Goal: Task Accomplishment & Management: Use online tool/utility

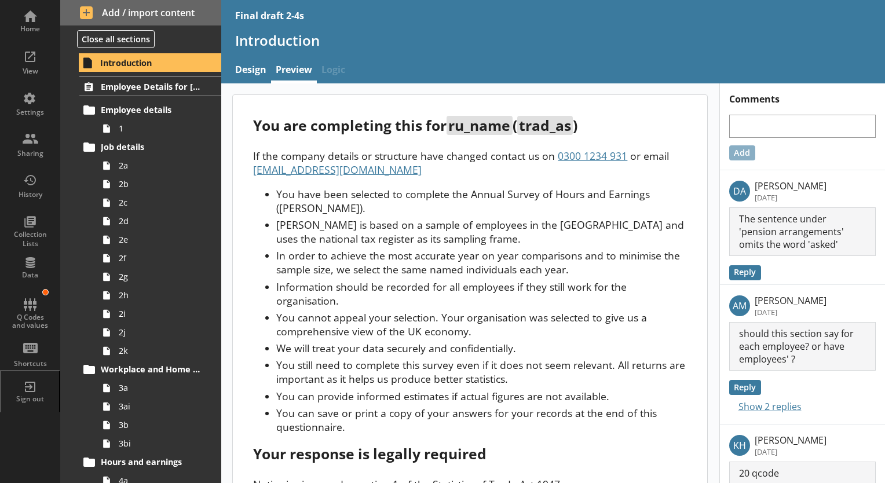
scroll to position [144, 0]
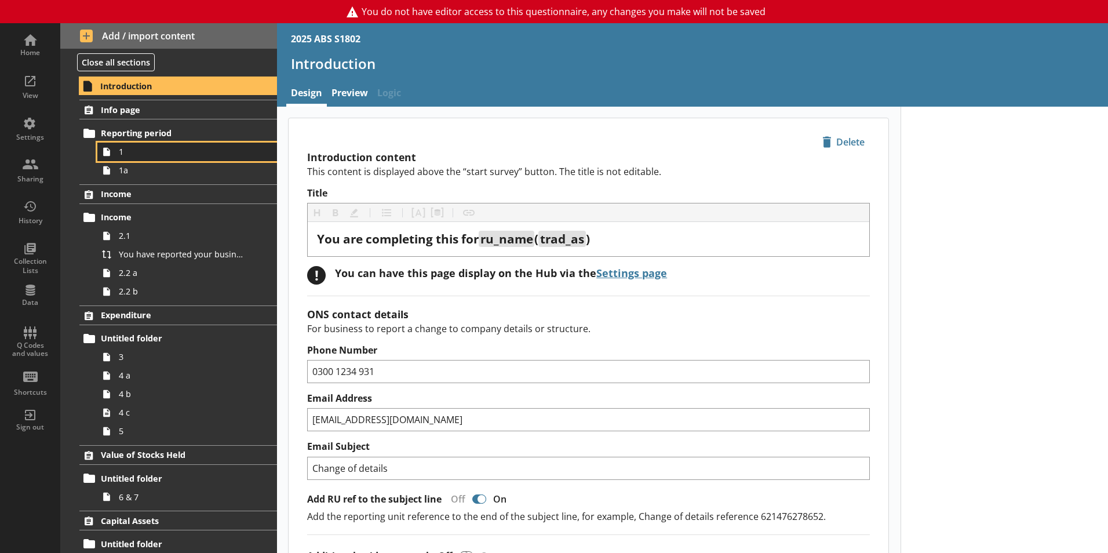
click at [159, 159] on link "1" at bounding box center [187, 152] width 180 height 19
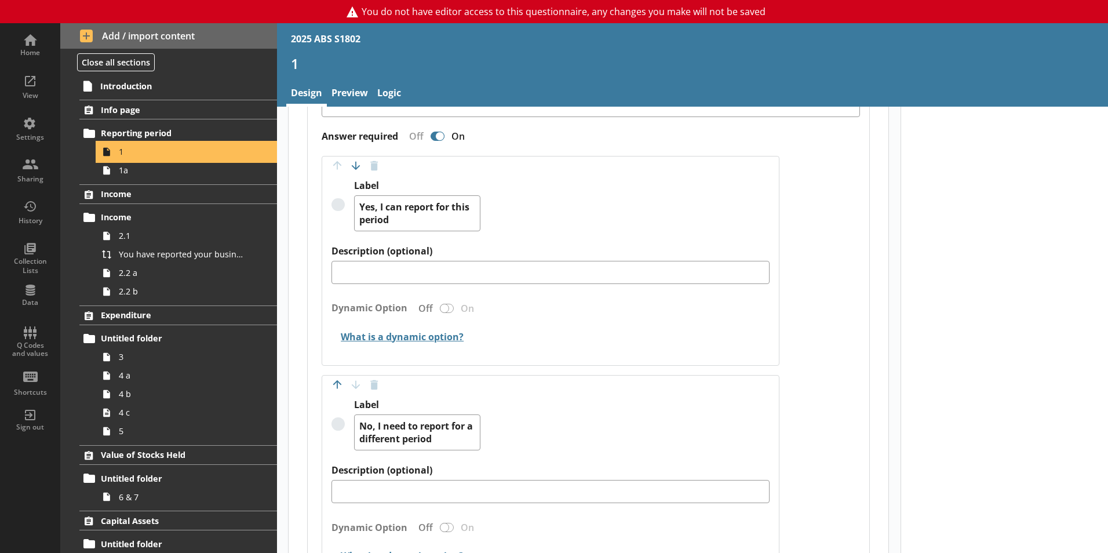
scroll to position [811, 0]
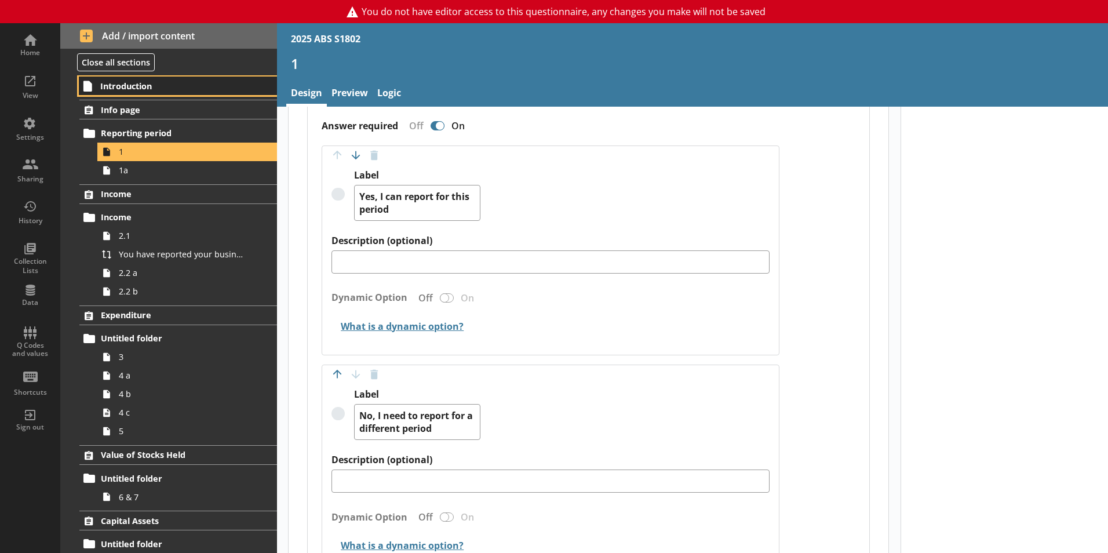
click at [168, 86] on span "Introduction" at bounding box center [171, 86] width 143 height 11
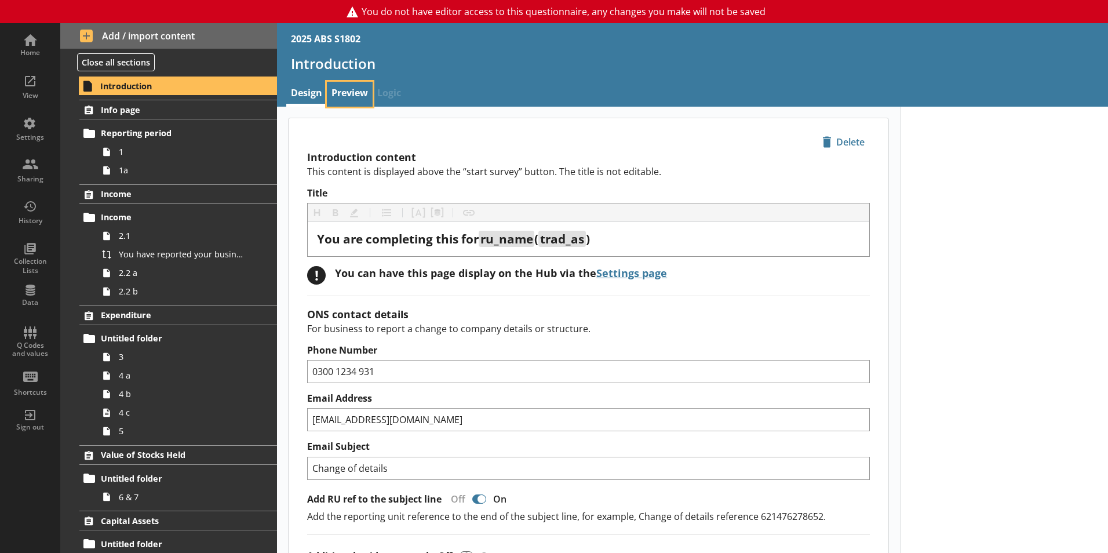
click at [362, 90] on link "Preview" at bounding box center [350, 94] width 46 height 25
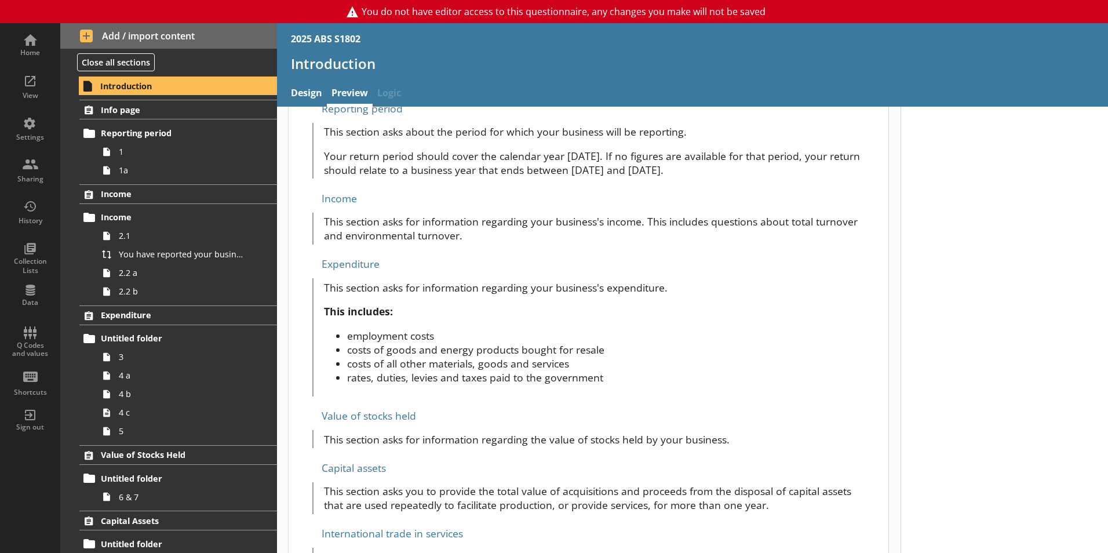
scroll to position [364, 0]
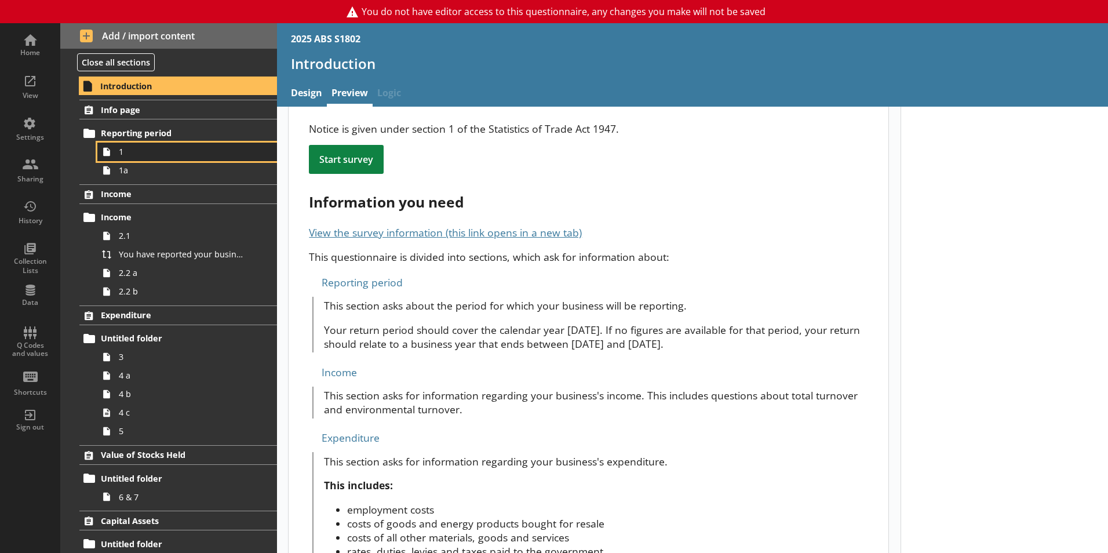
click at [134, 144] on link "1" at bounding box center [187, 152] width 180 height 19
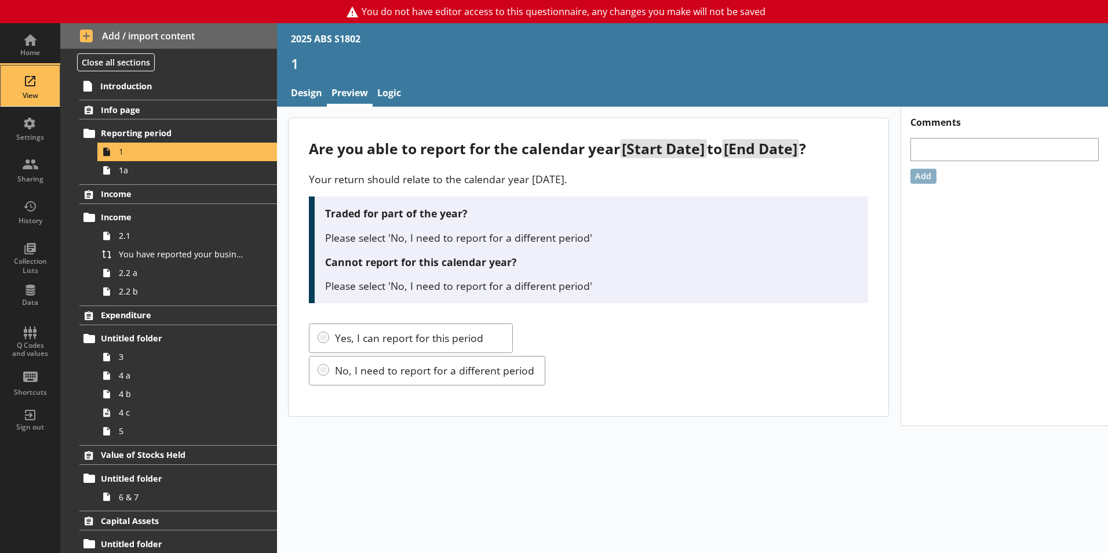
click at [21, 90] on div "View" at bounding box center [30, 85] width 41 height 41
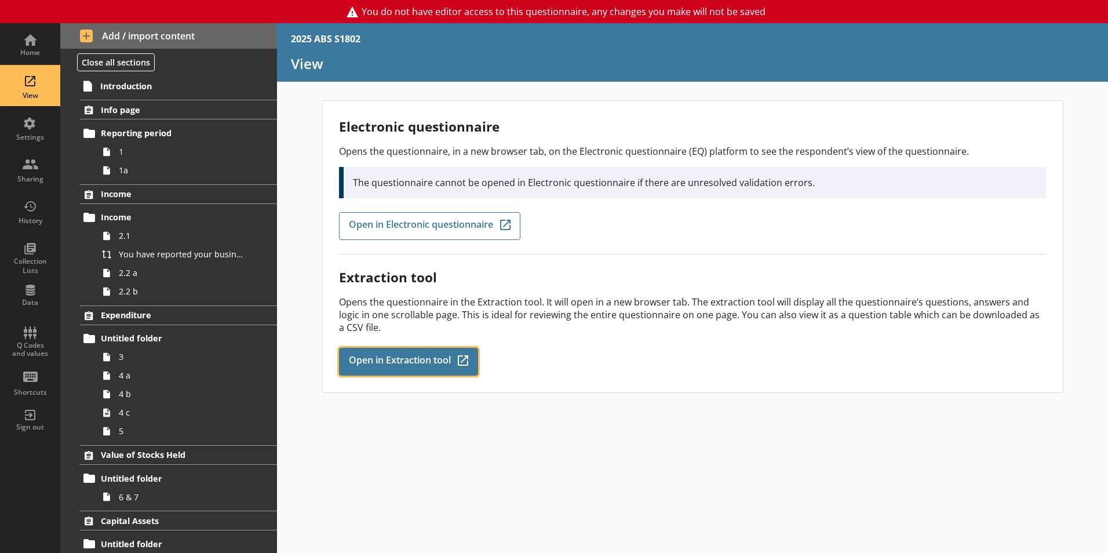
click at [398, 370] on link "Open in Extraction tool Q-Codes_Icon Created with Sketch." at bounding box center [408, 362] width 139 height 28
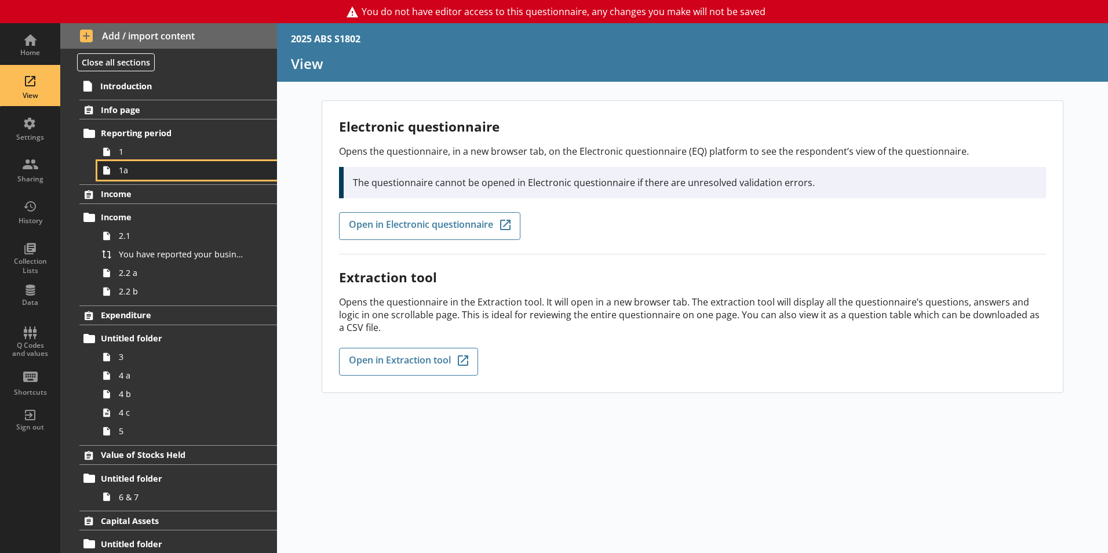
click at [156, 171] on span "1a" at bounding box center [183, 170] width 129 height 11
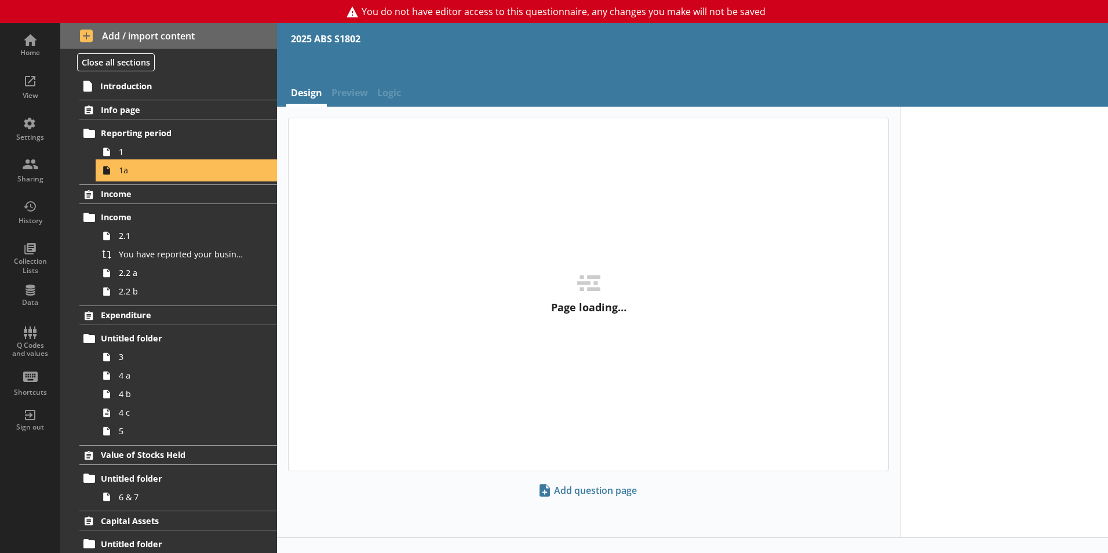
type textarea "x"
select select "ref_p_end_date"
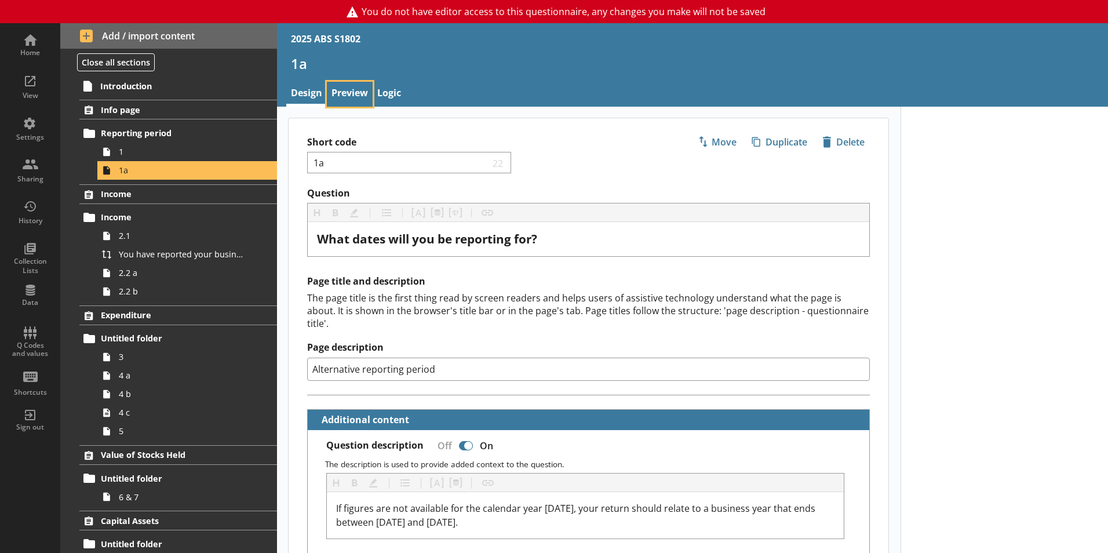
click at [344, 83] on link "Preview" at bounding box center [350, 94] width 46 height 25
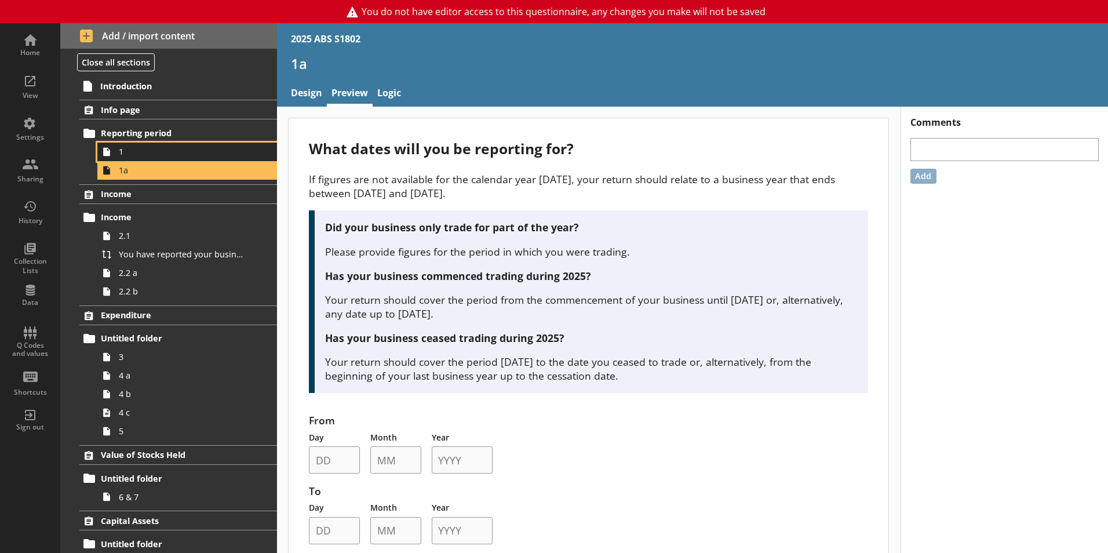
click at [138, 154] on span "1" at bounding box center [183, 151] width 129 height 11
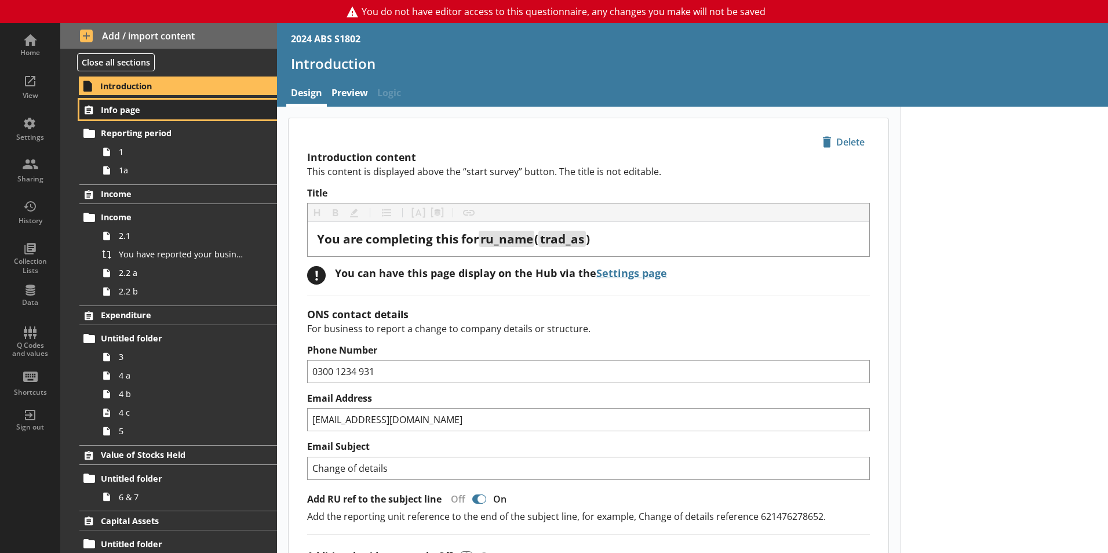
click at [126, 110] on span "Info page" at bounding box center [172, 109] width 142 height 11
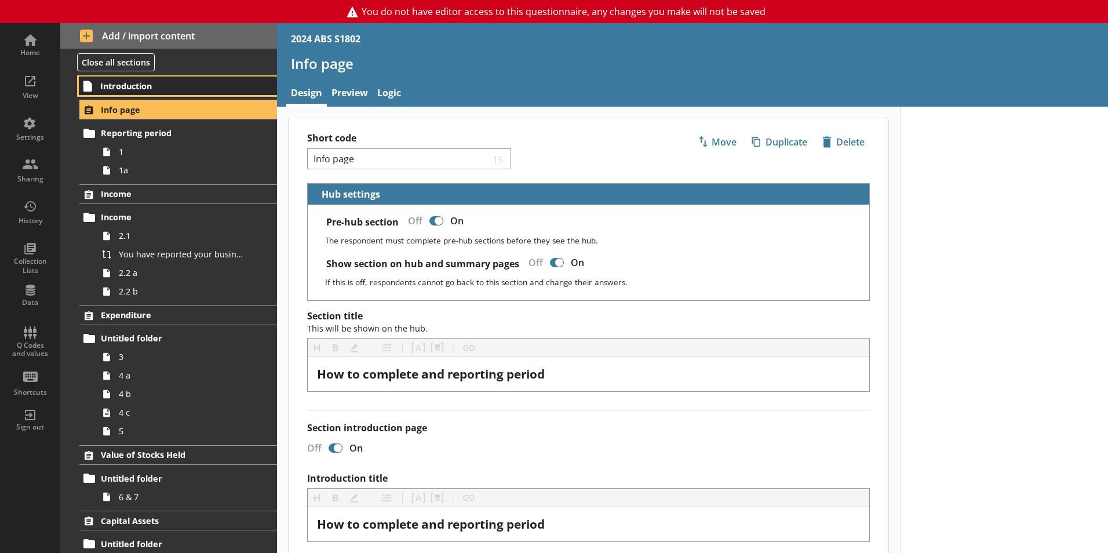
click at [130, 87] on span "Introduction" at bounding box center [171, 86] width 143 height 11
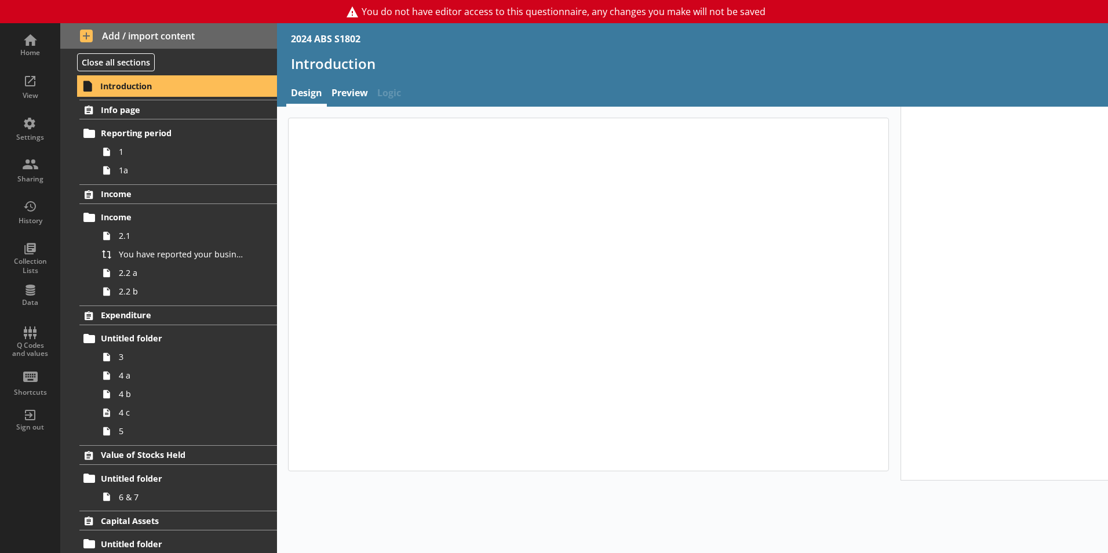
type textarea "x"
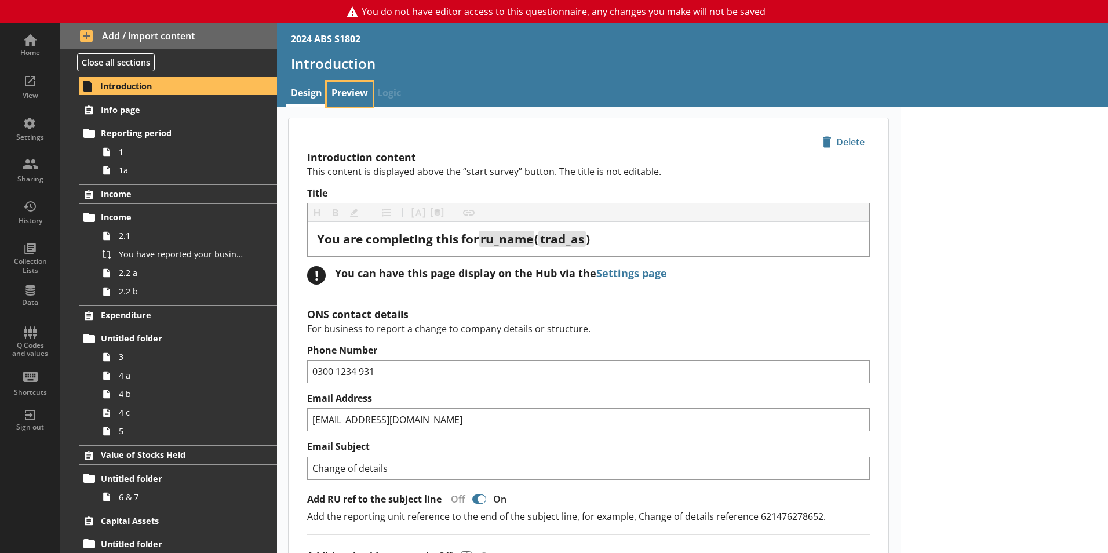
click at [352, 93] on link "Preview" at bounding box center [350, 94] width 46 height 25
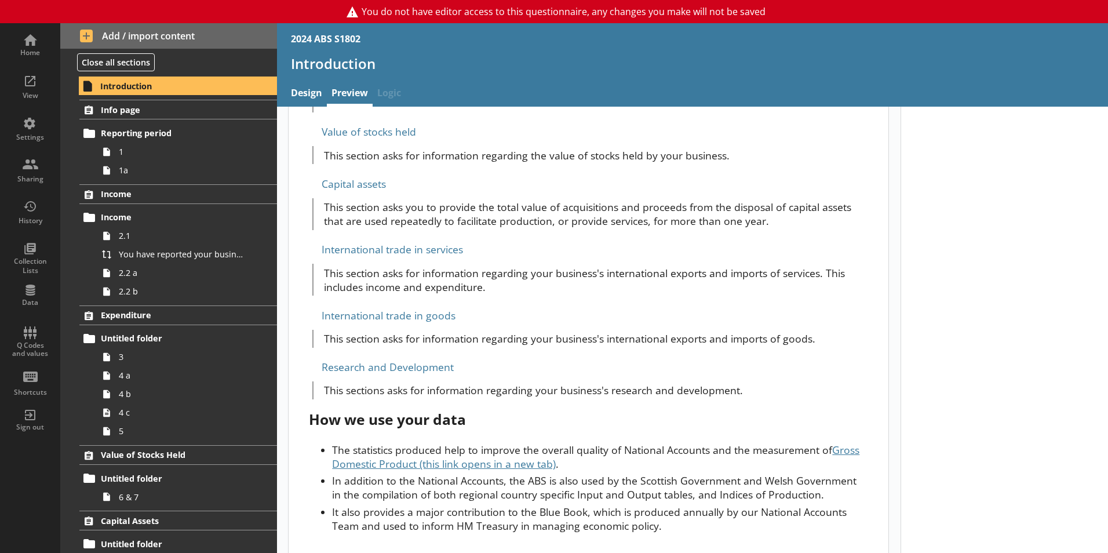
scroll to position [827, 0]
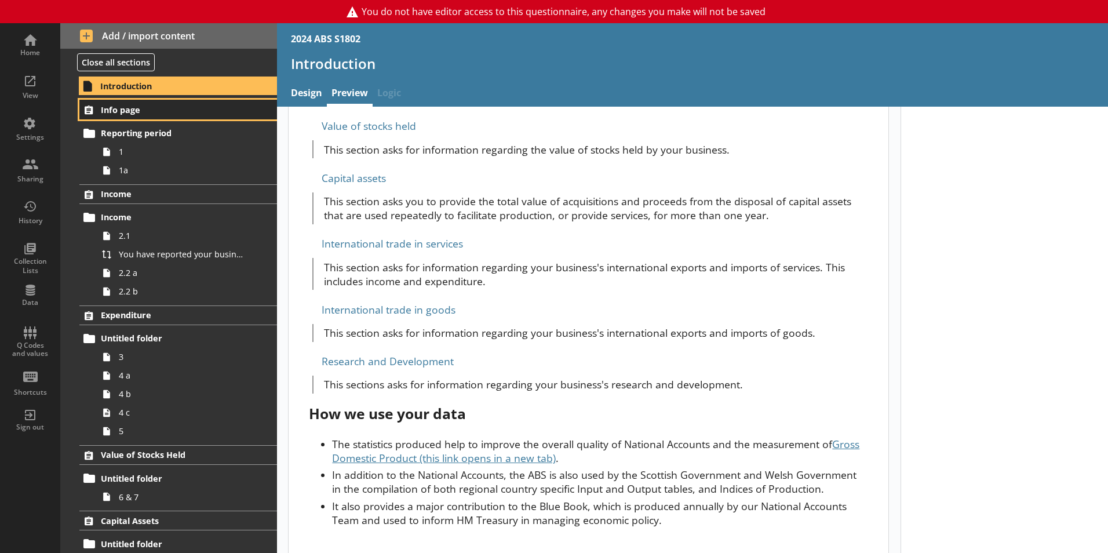
click at [163, 114] on span "Info page" at bounding box center [172, 109] width 142 height 11
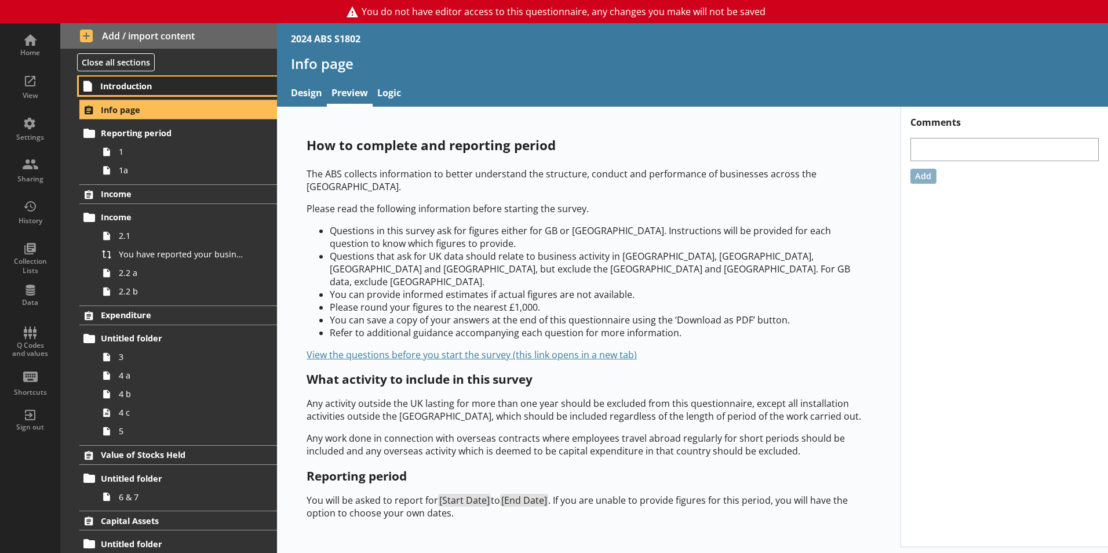
click at [127, 82] on span "Introduction" at bounding box center [171, 86] width 143 height 11
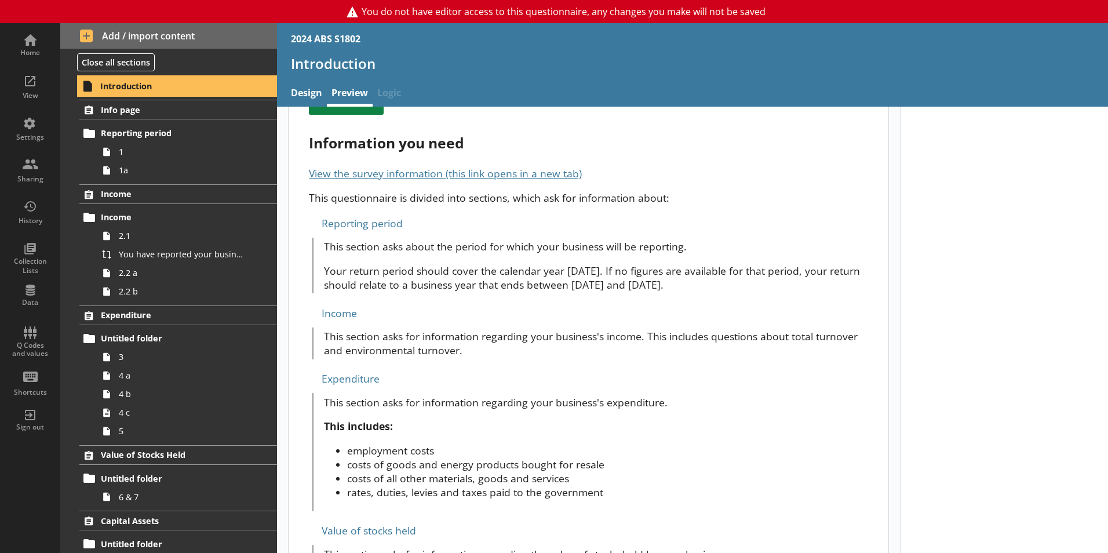
scroll to position [422, 0]
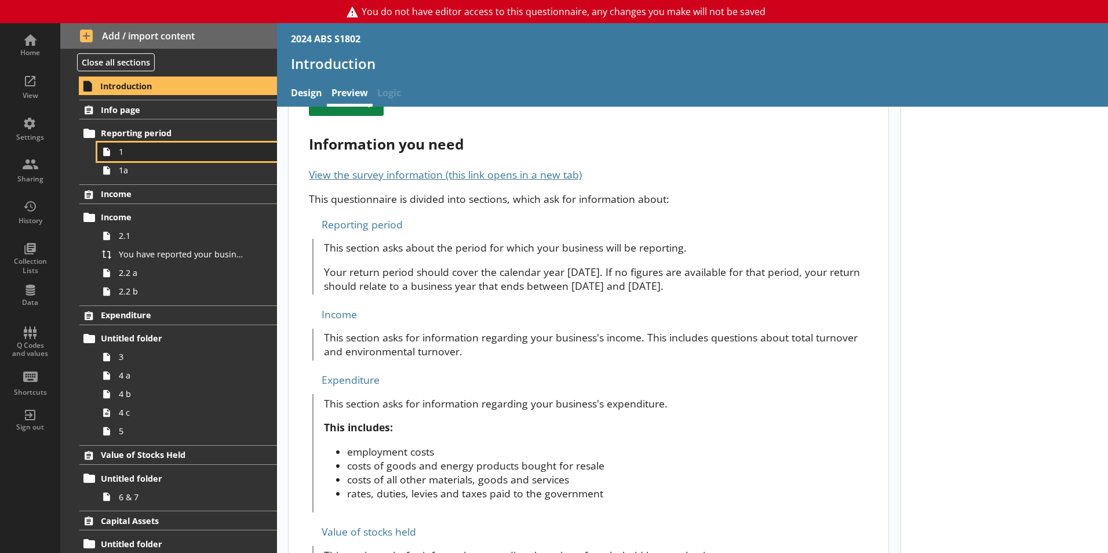
click at [158, 157] on span "1" at bounding box center [183, 151] width 129 height 11
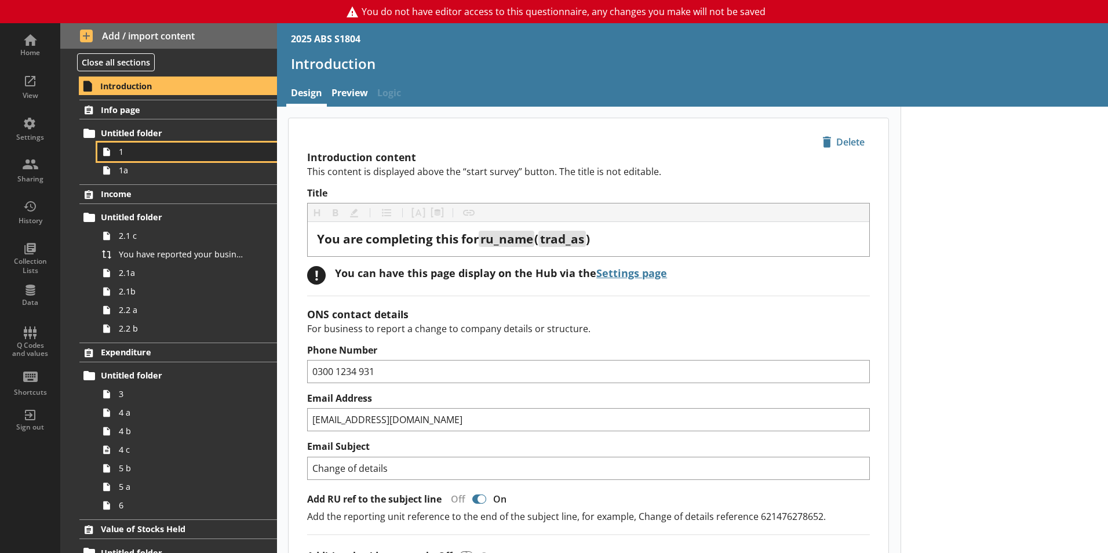
click at [145, 148] on span "1" at bounding box center [183, 151] width 129 height 11
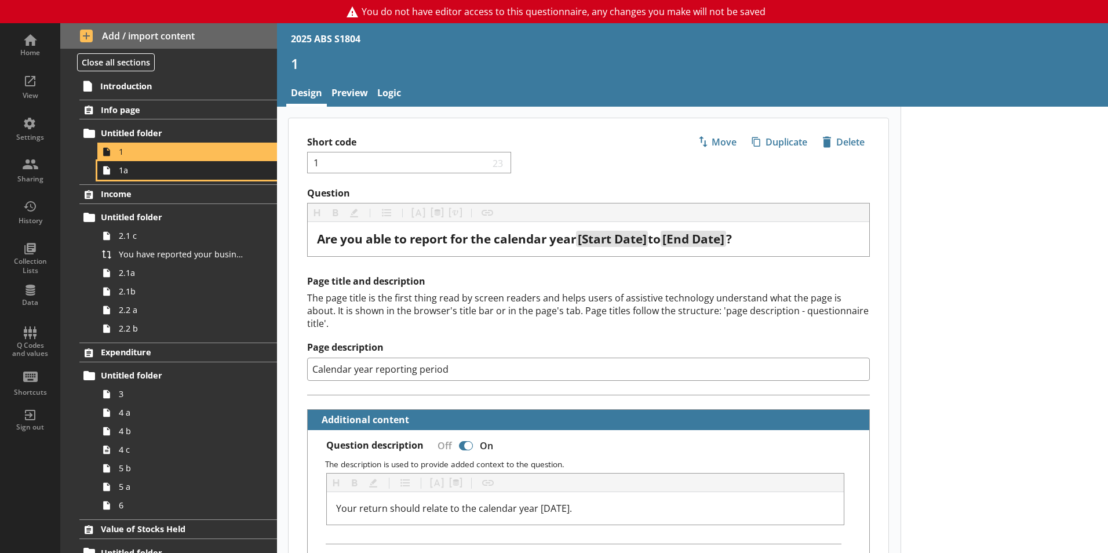
click at [169, 168] on span "1a" at bounding box center [183, 170] width 129 height 11
type textarea "x"
select select "ref_p_end_date"
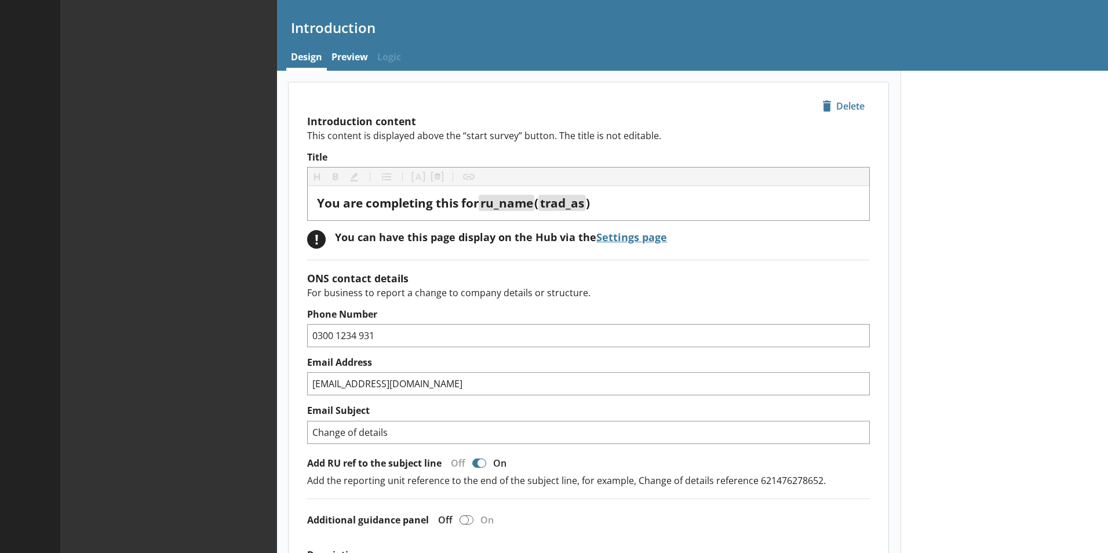
type textarea "x"
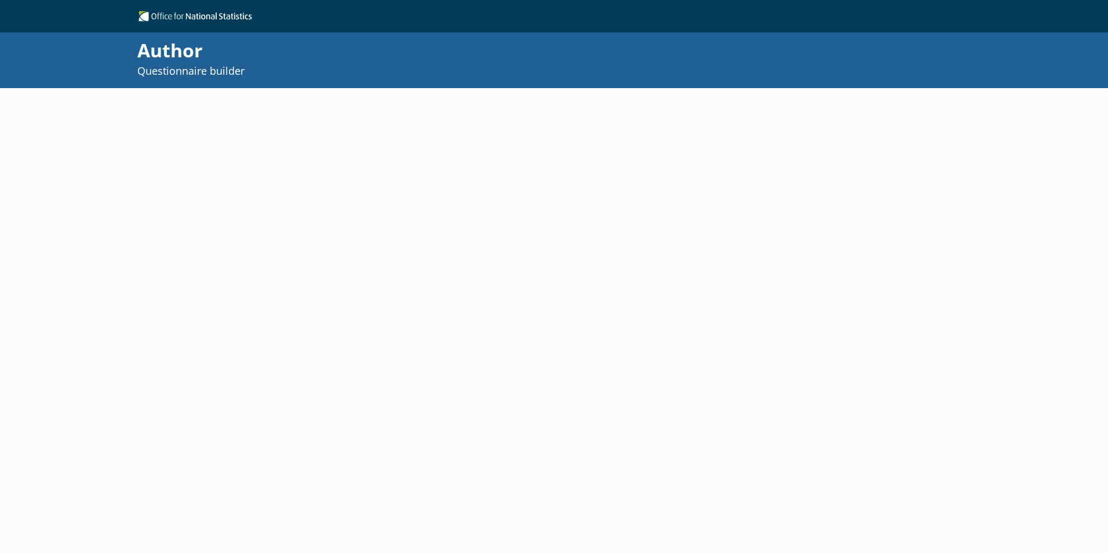
select select "ref_p_end_date"
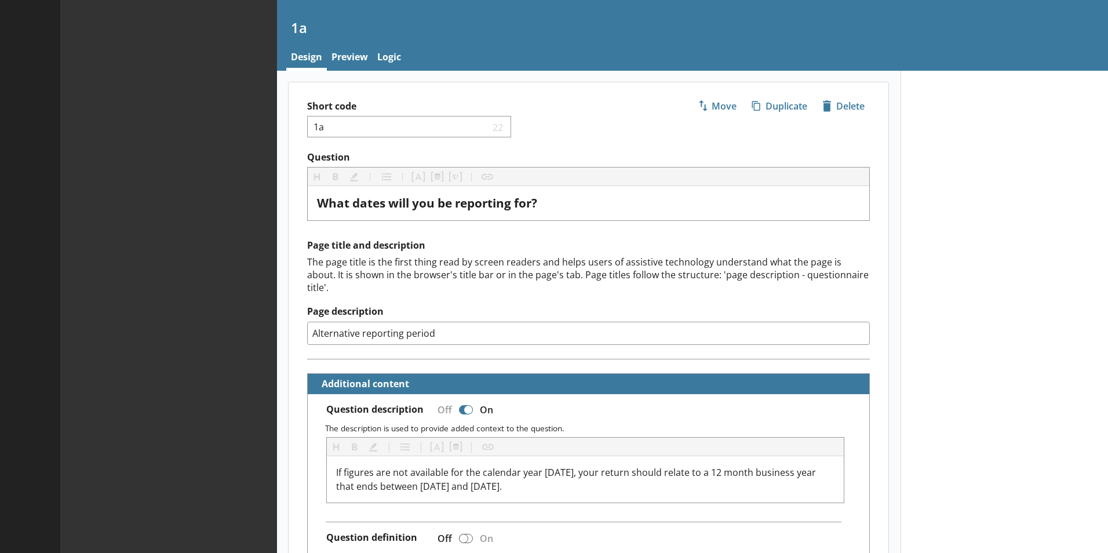
type textarea "x"
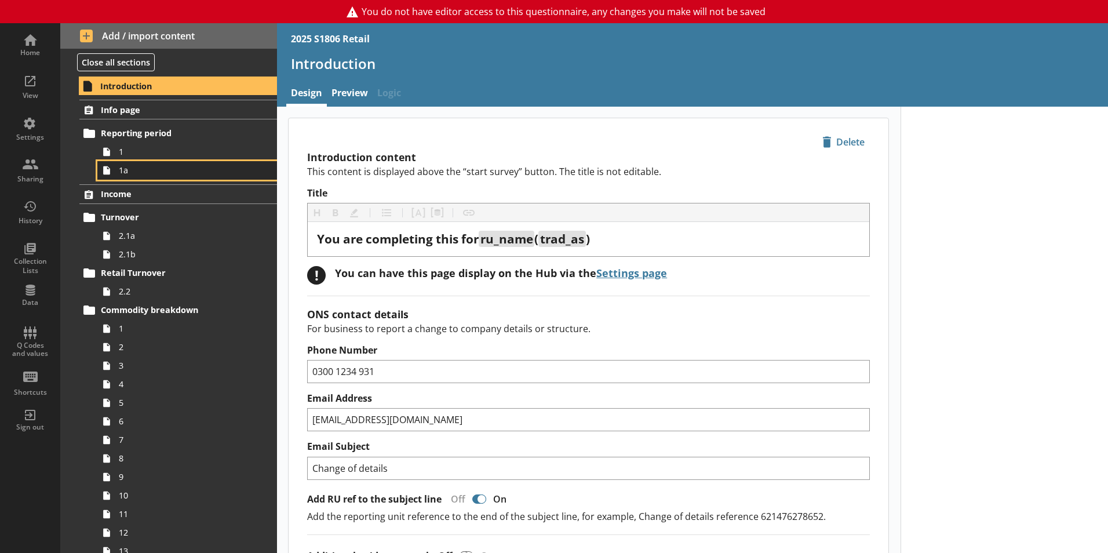
click at [108, 169] on icon at bounding box center [106, 170] width 7 height 9
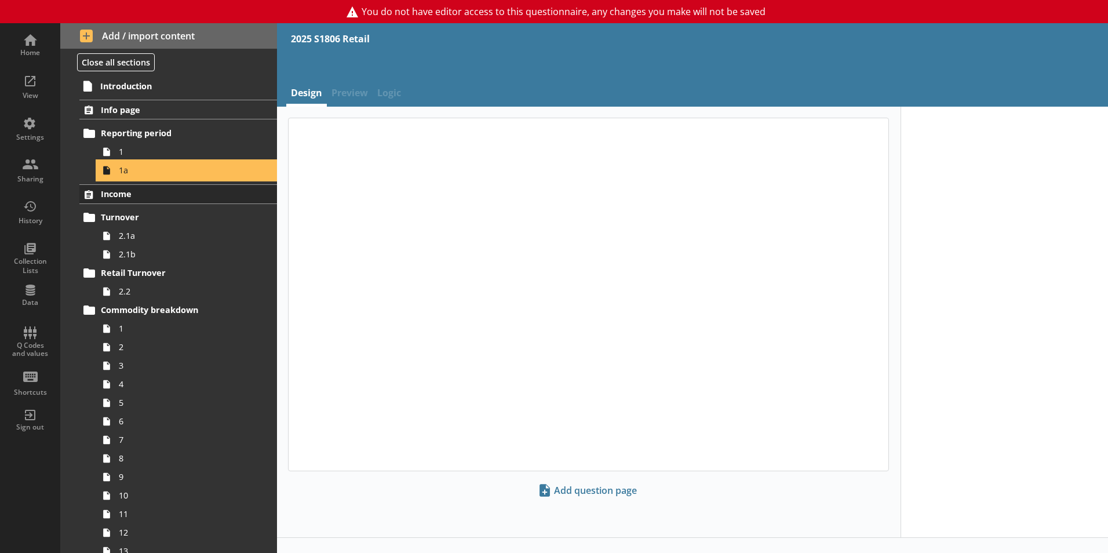
type textarea "x"
select select "ref_p_end_date"
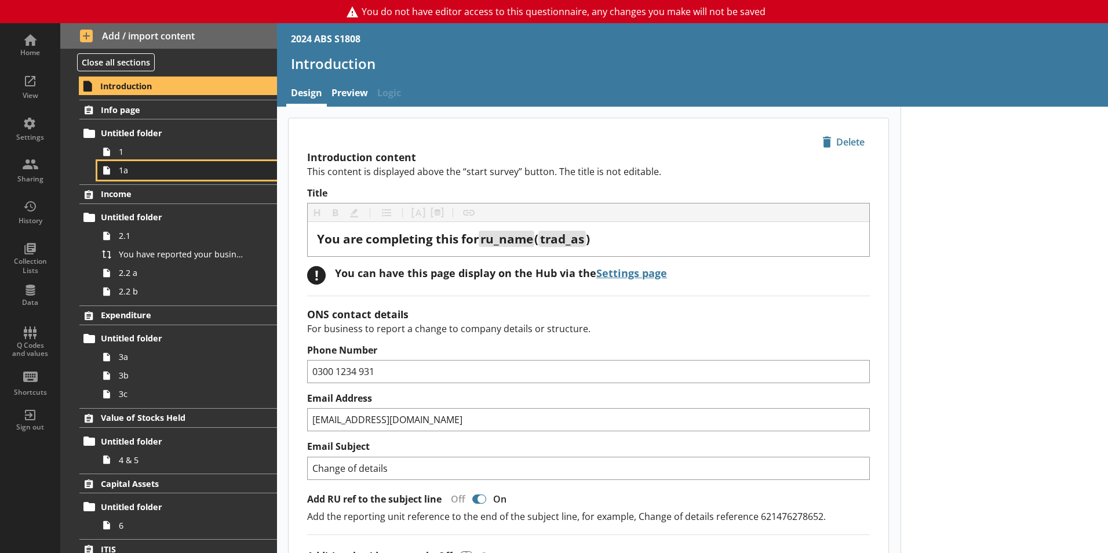
click at [141, 173] on span "1a" at bounding box center [183, 170] width 129 height 11
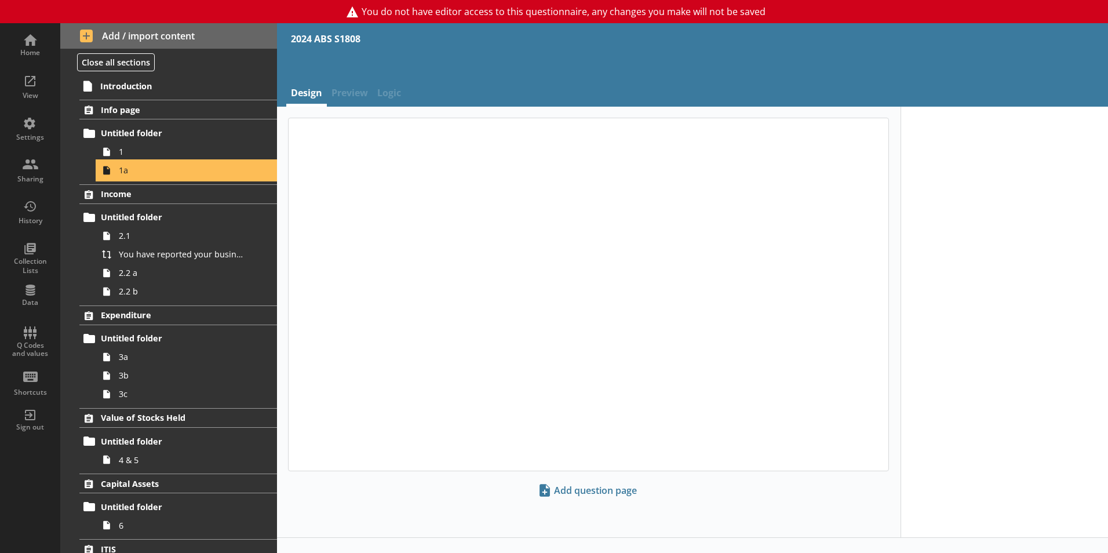
type textarea "x"
select select "ref_p_end_date"
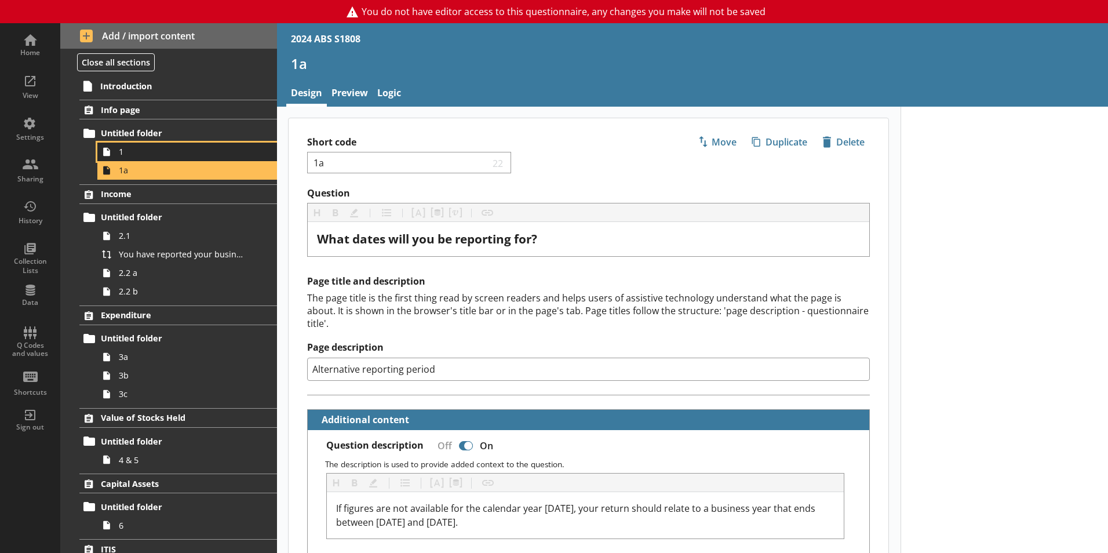
click at [162, 151] on span "1" at bounding box center [183, 151] width 129 height 11
type textarea "x"
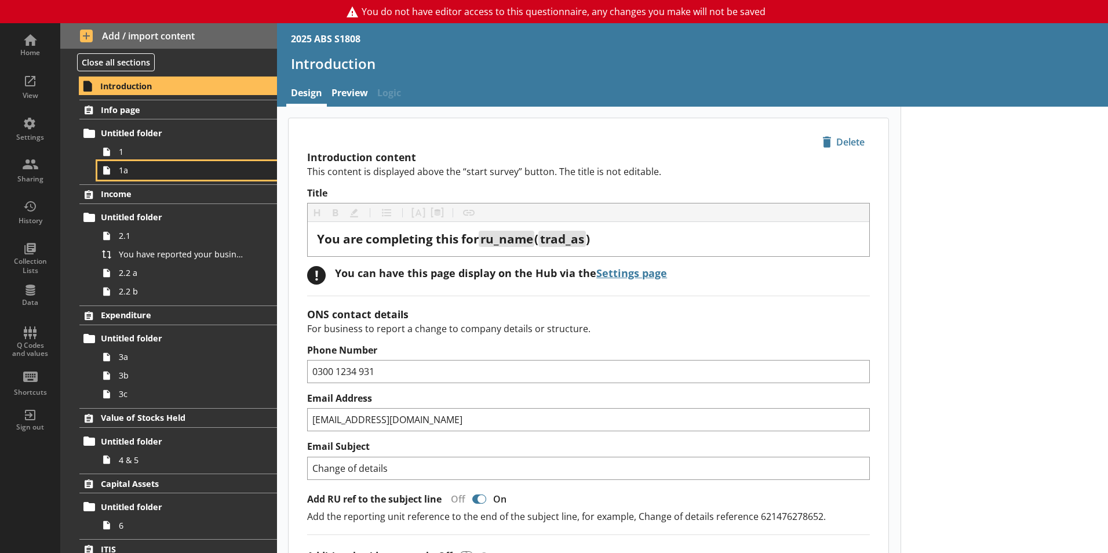
click at [137, 173] on span "1a" at bounding box center [183, 170] width 129 height 11
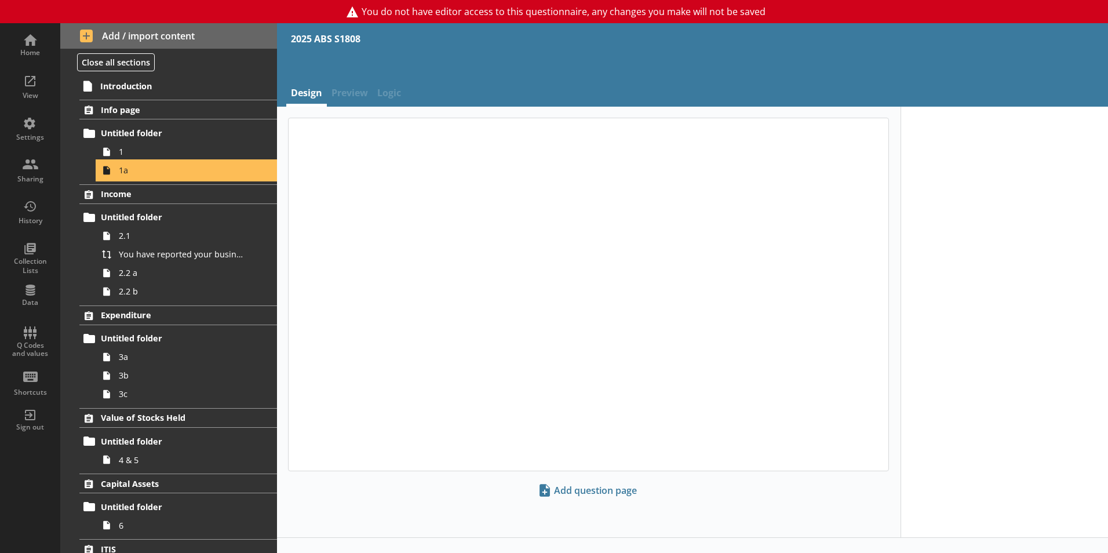
type textarea "x"
select select "ref_p_end_date"
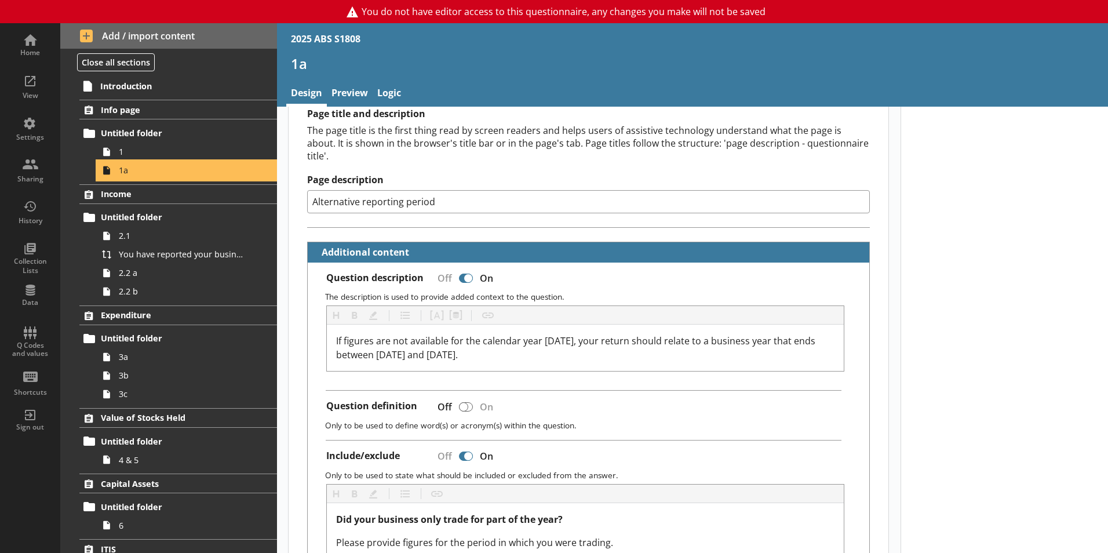
scroll to position [174, 0]
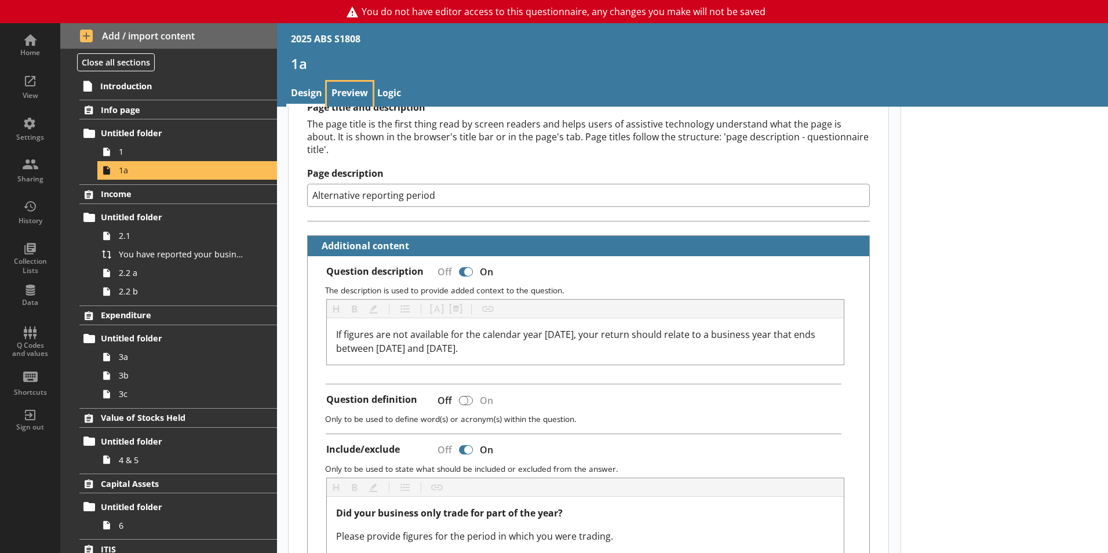
click at [342, 90] on link "Preview" at bounding box center [350, 94] width 46 height 25
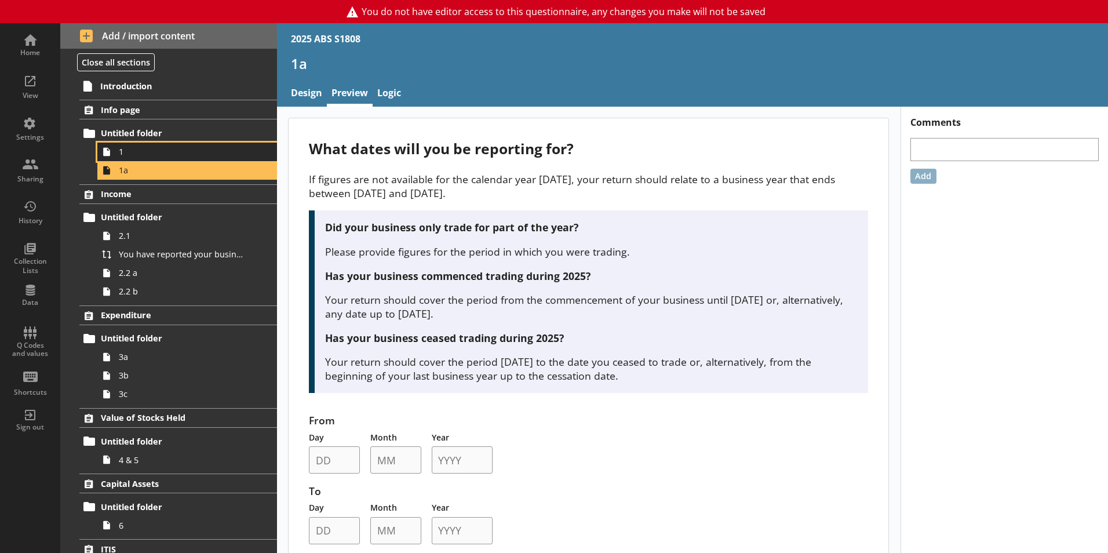
click at [171, 159] on link "1" at bounding box center [187, 152] width 180 height 19
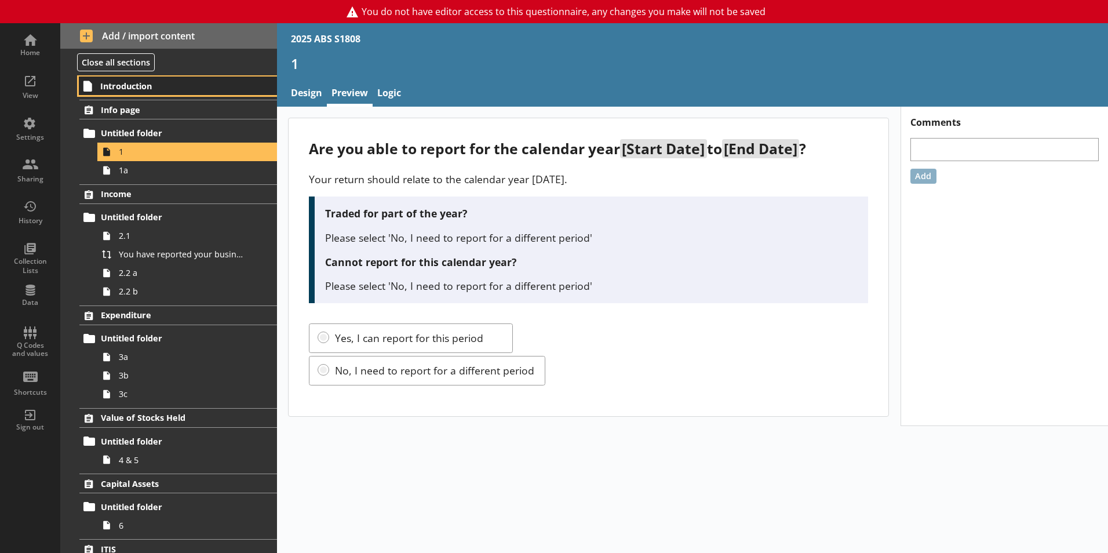
click at [162, 83] on span "Introduction" at bounding box center [171, 86] width 143 height 11
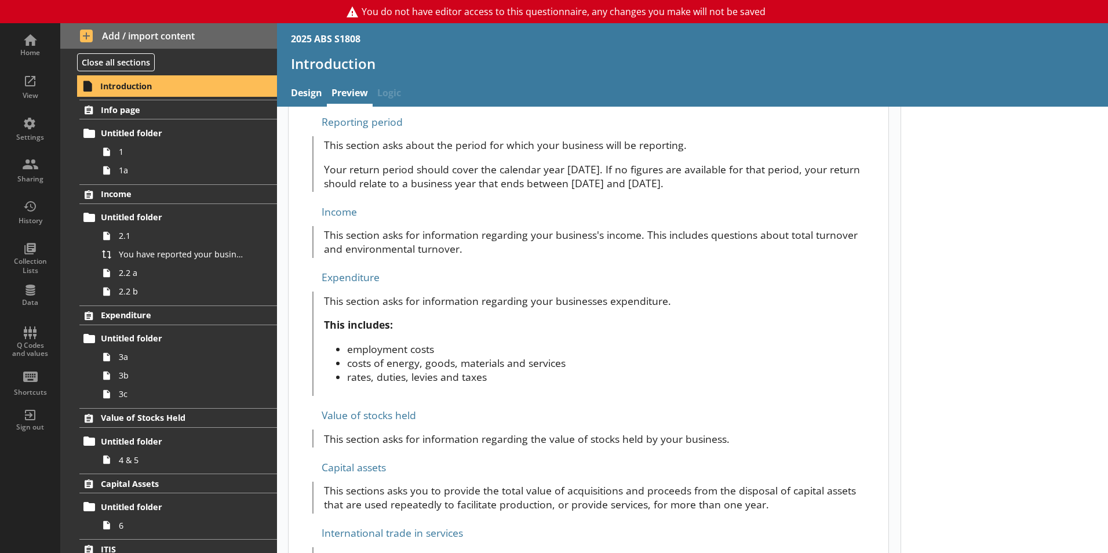
scroll to position [466, 0]
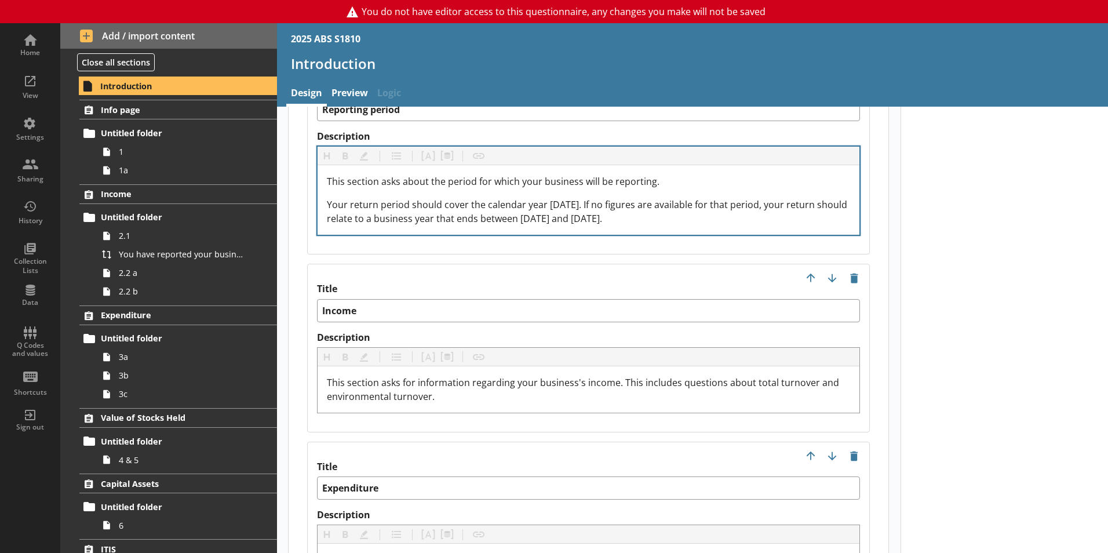
scroll to position [1275, 0]
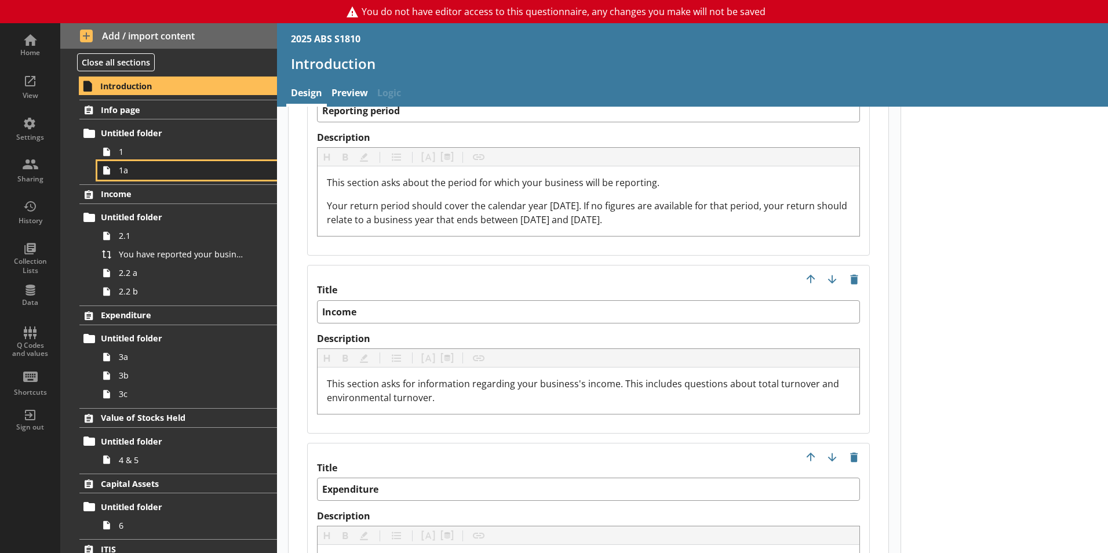
click at [167, 171] on span "1a" at bounding box center [183, 170] width 129 height 11
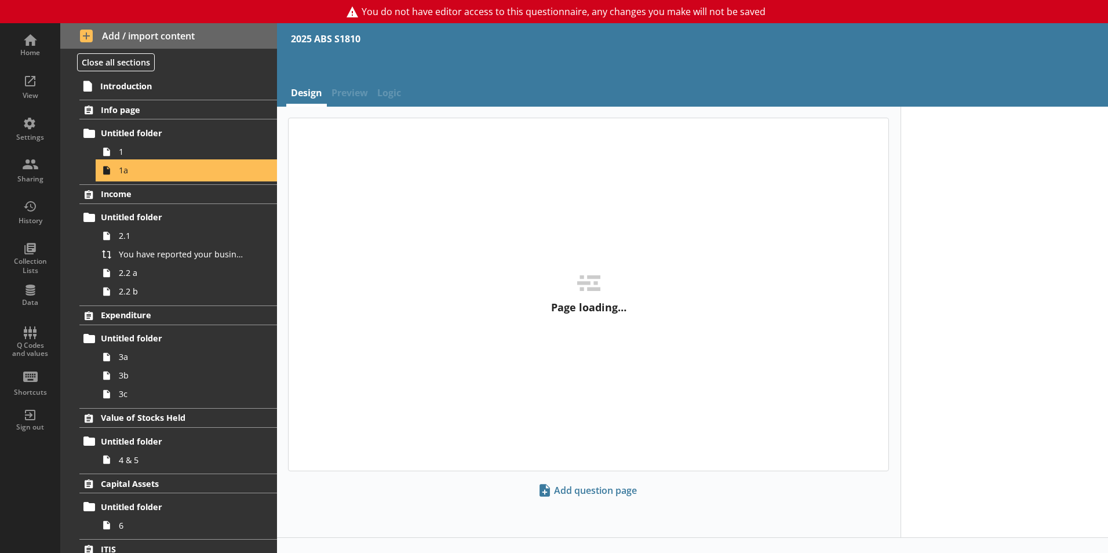
type textarea "x"
select select "ref_p_end_date"
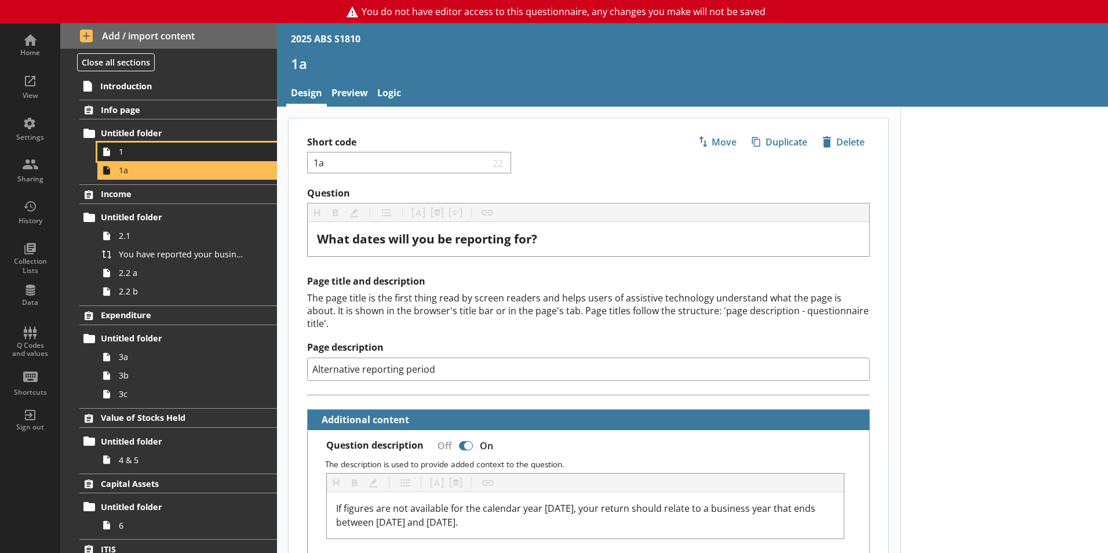
click at [132, 152] on span "1" at bounding box center [183, 151] width 129 height 11
type textarea "x"
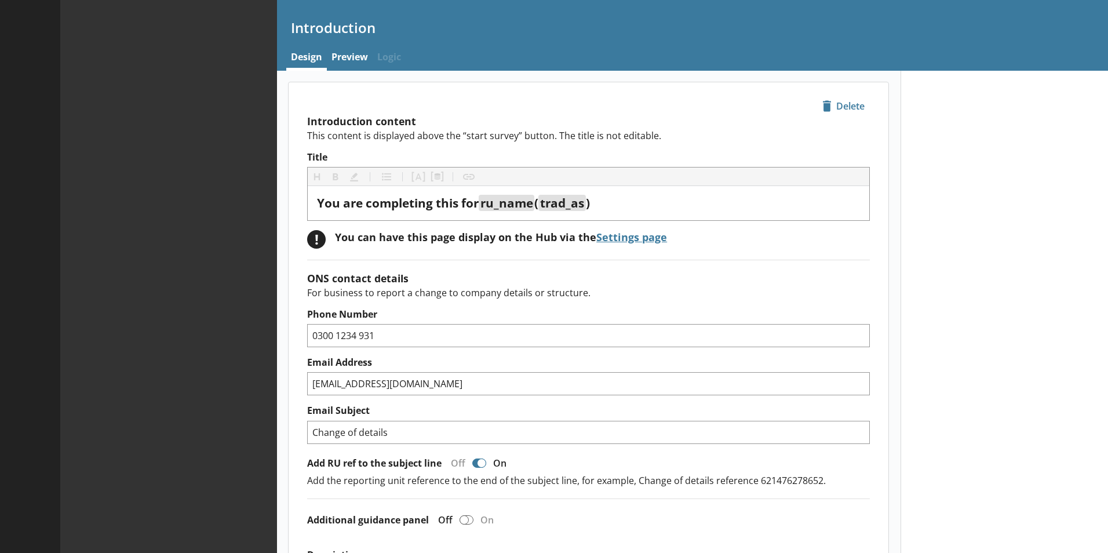
type textarea "x"
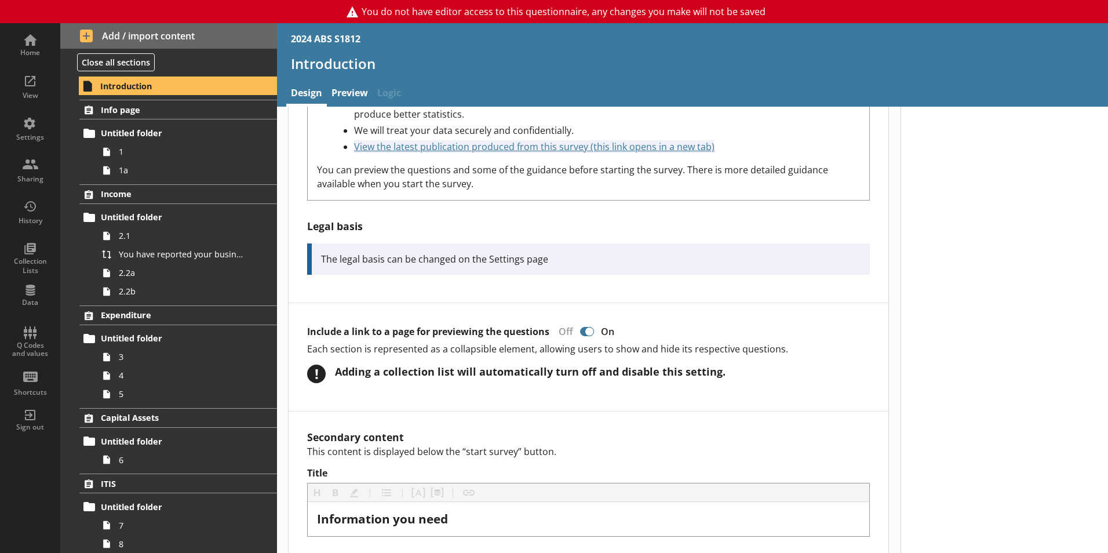
scroll to position [985, 0]
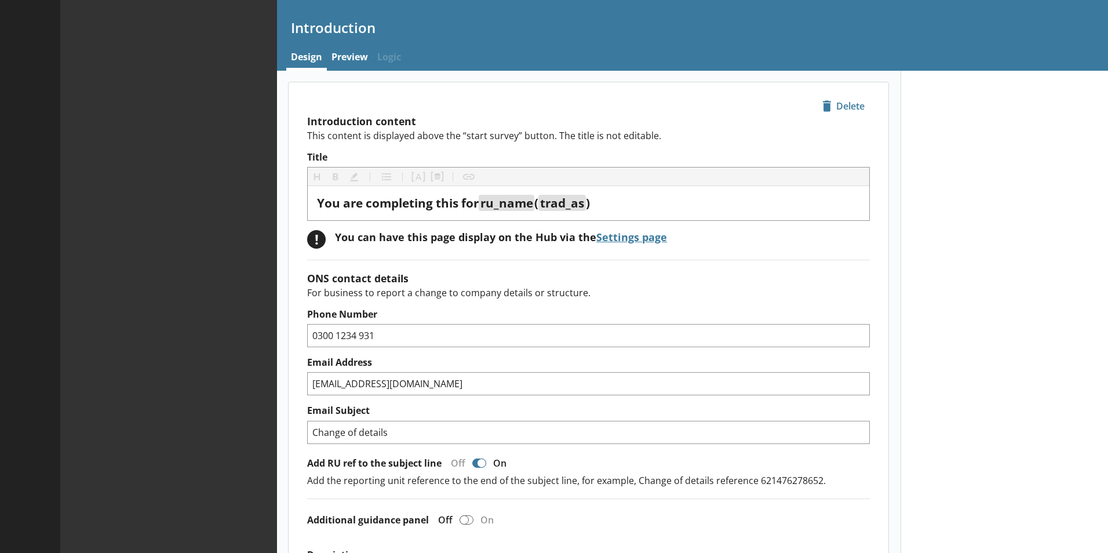
type textarea "x"
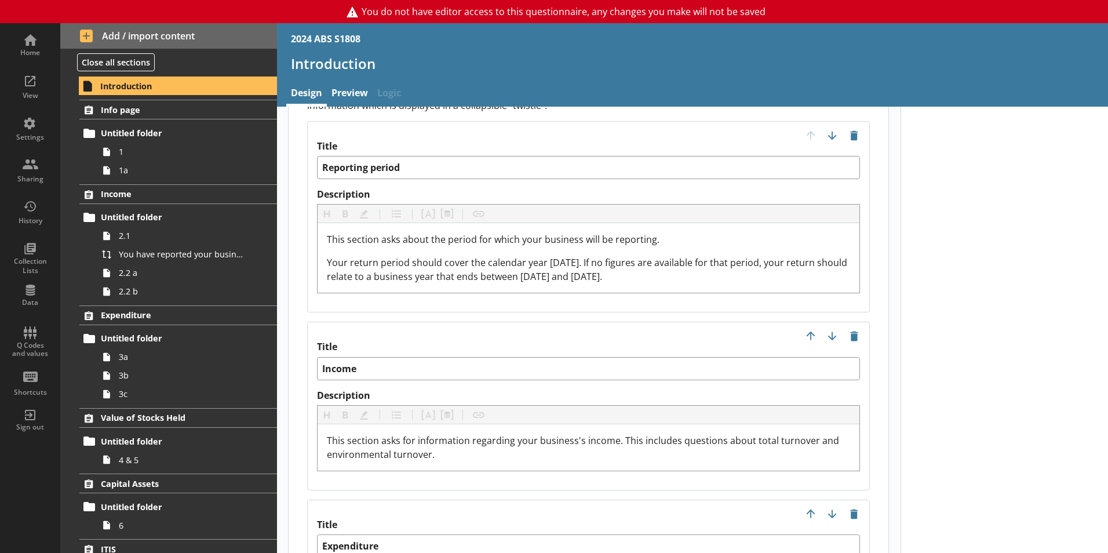
scroll to position [1217, 0]
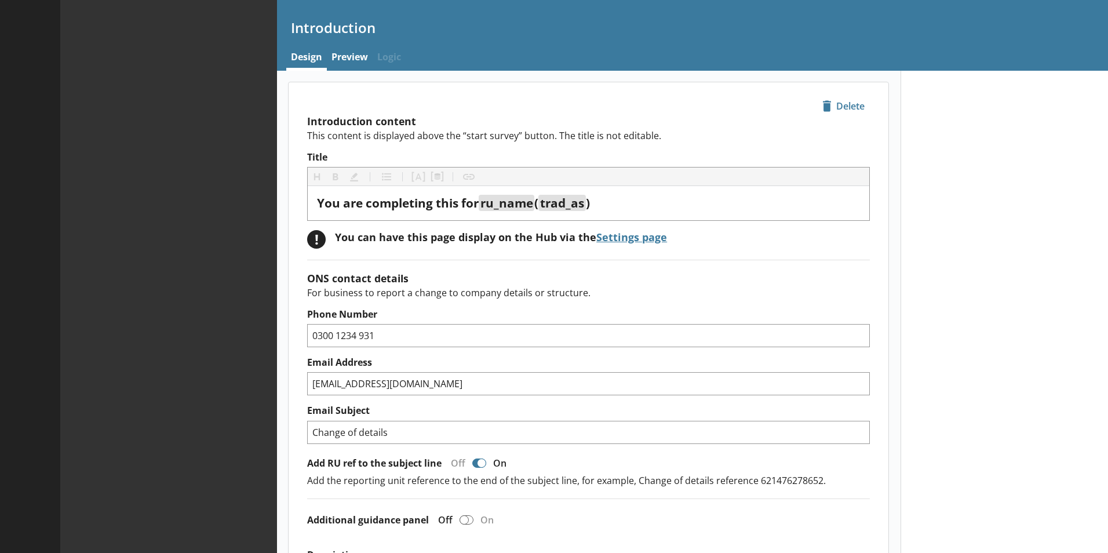
type textarea "x"
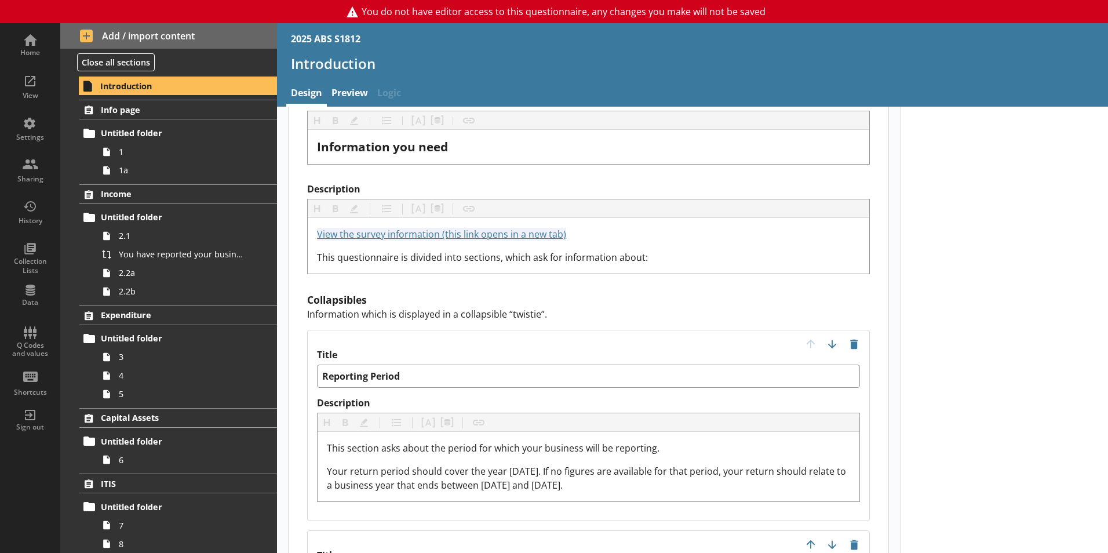
scroll to position [1159, 0]
